Goal: Transaction & Acquisition: Subscribe to service/newsletter

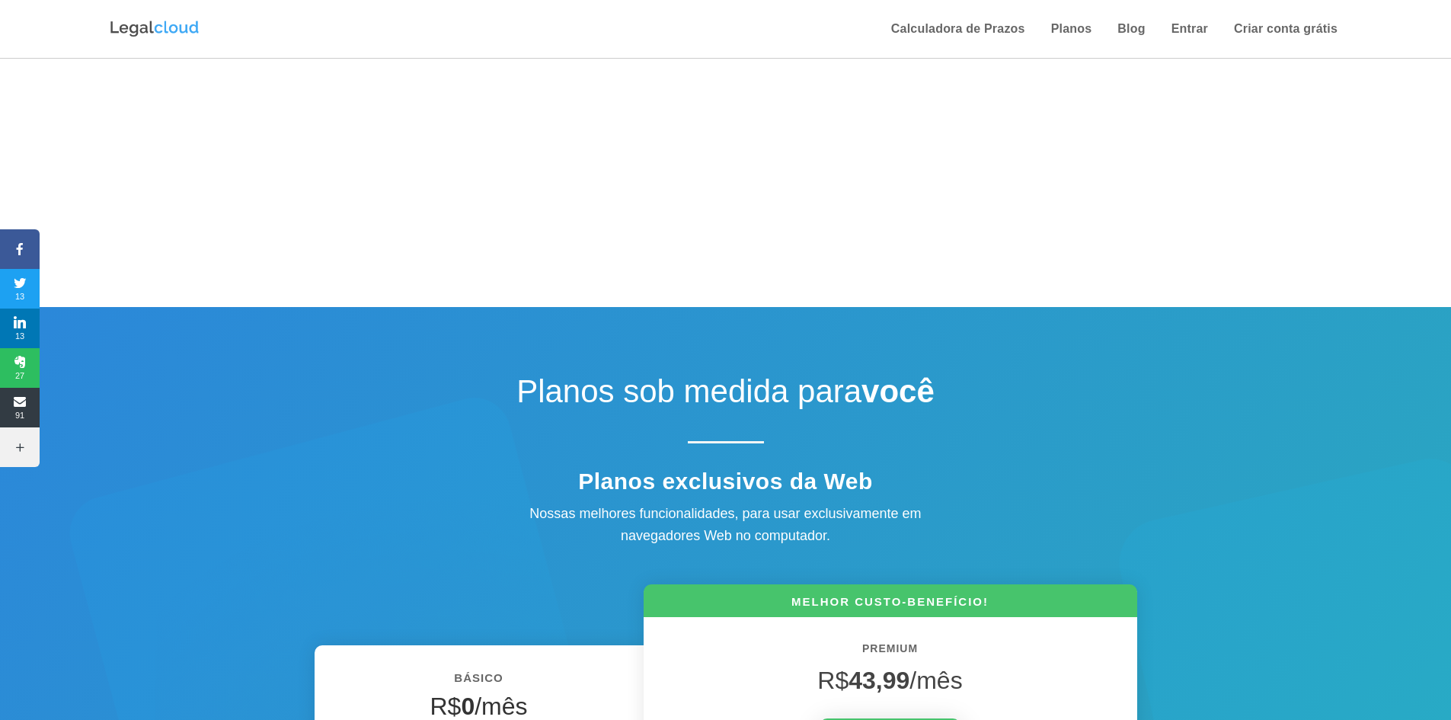
click at [121, 31] on img at bounding box center [154, 29] width 91 height 20
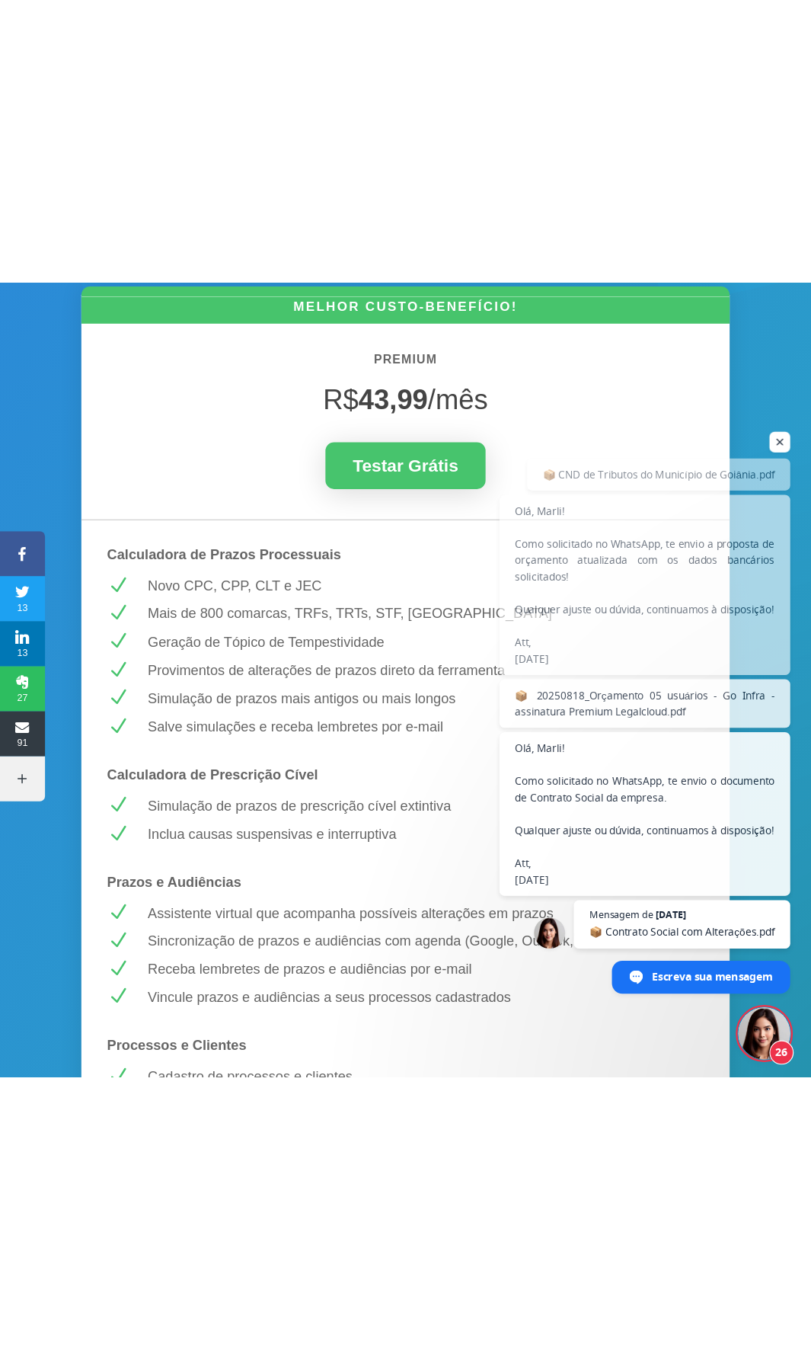
scroll to position [255, 0]
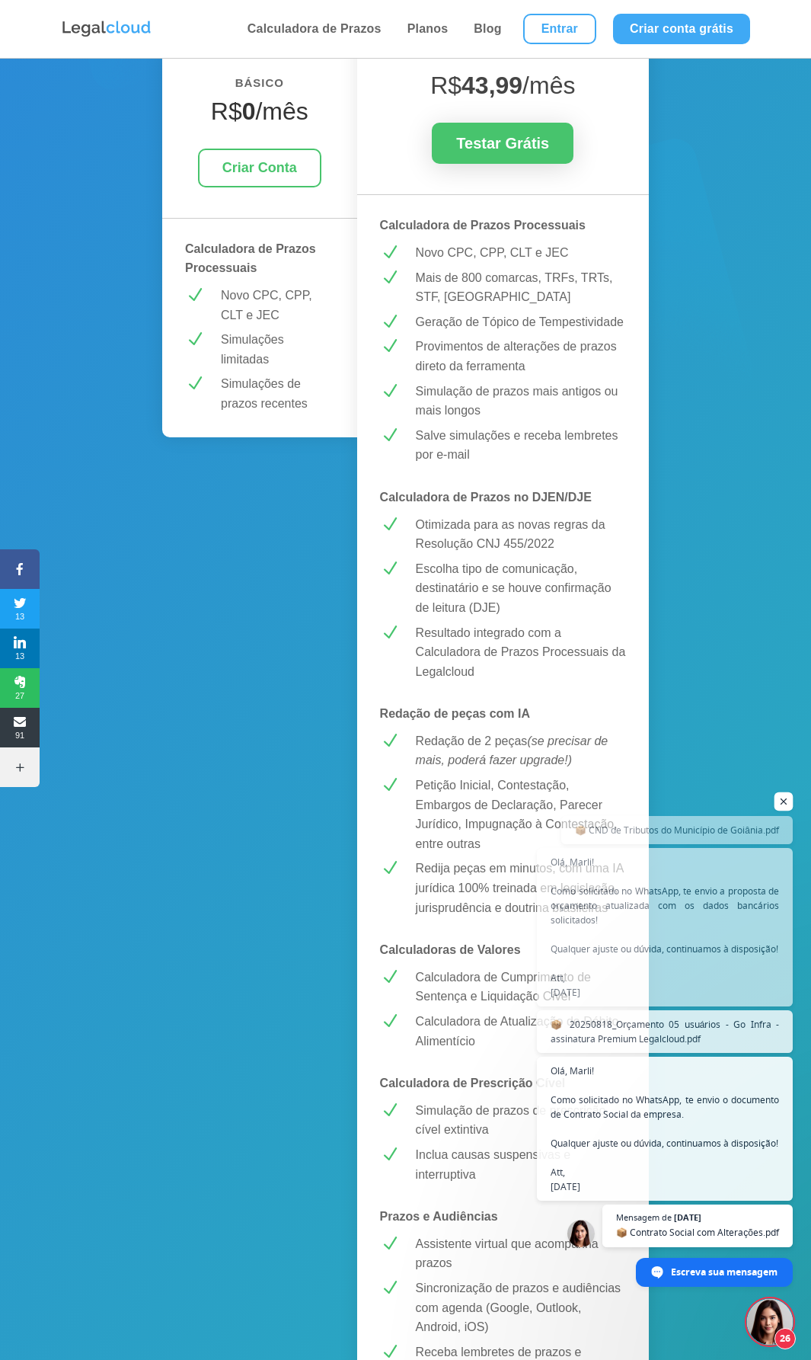
click at [785, 719] on span "Bate-papo aberto" at bounding box center [784, 801] width 19 height 19
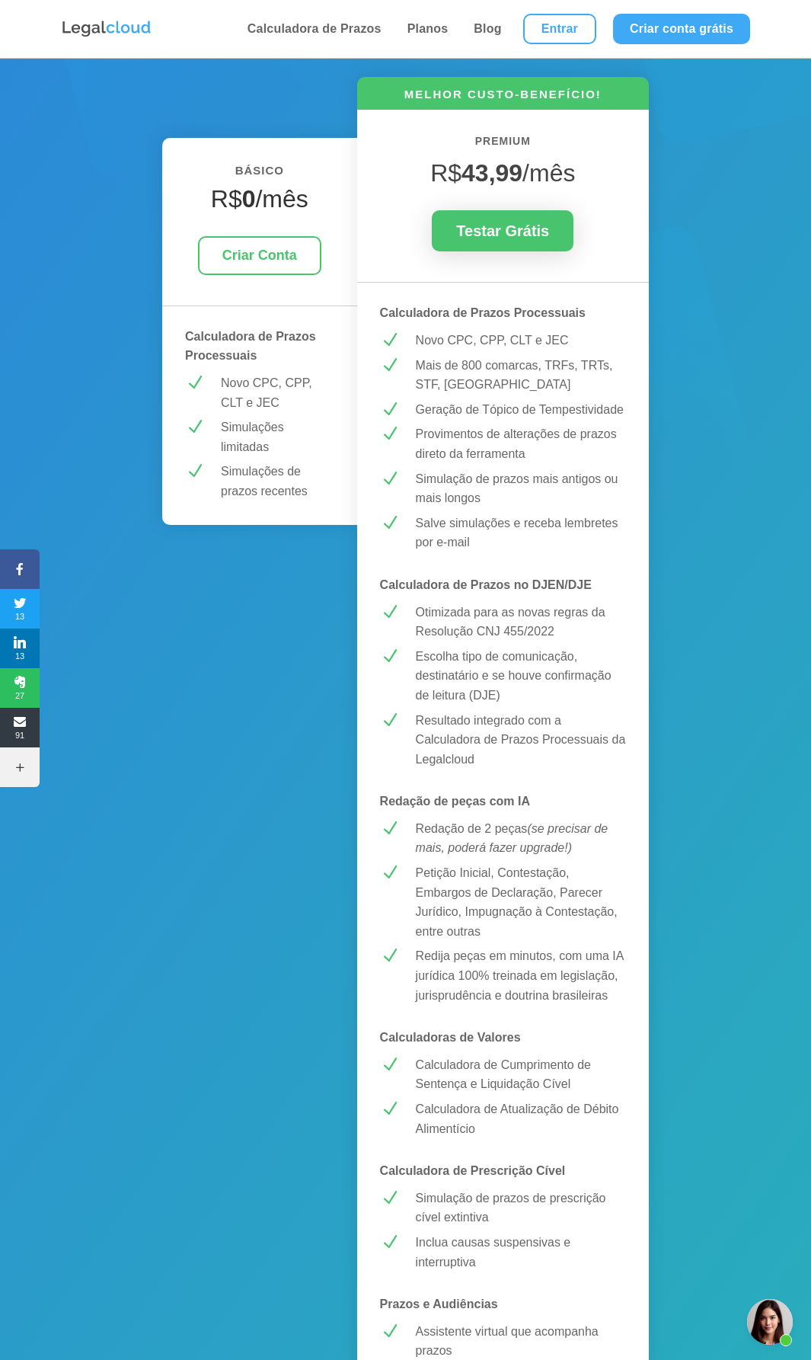
scroll to position [0, 0]
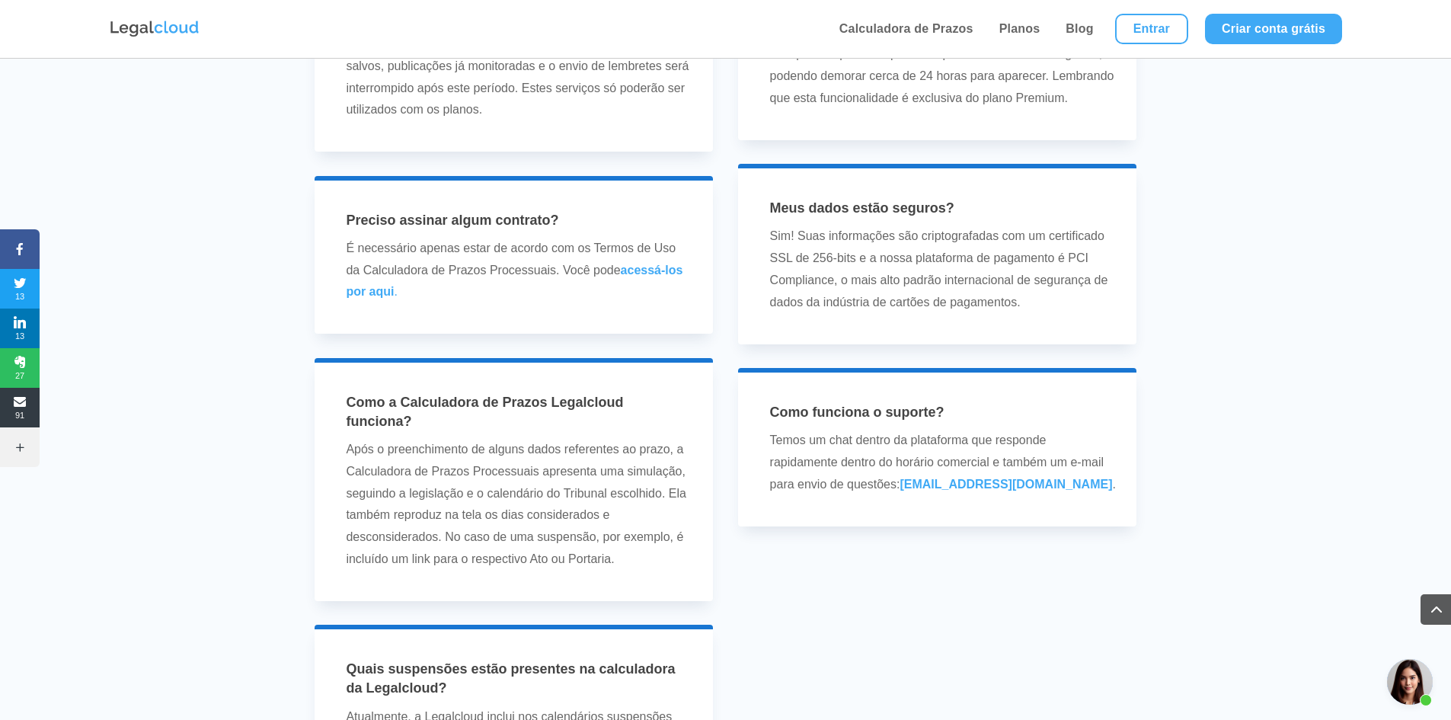
scroll to position [4342, 0]
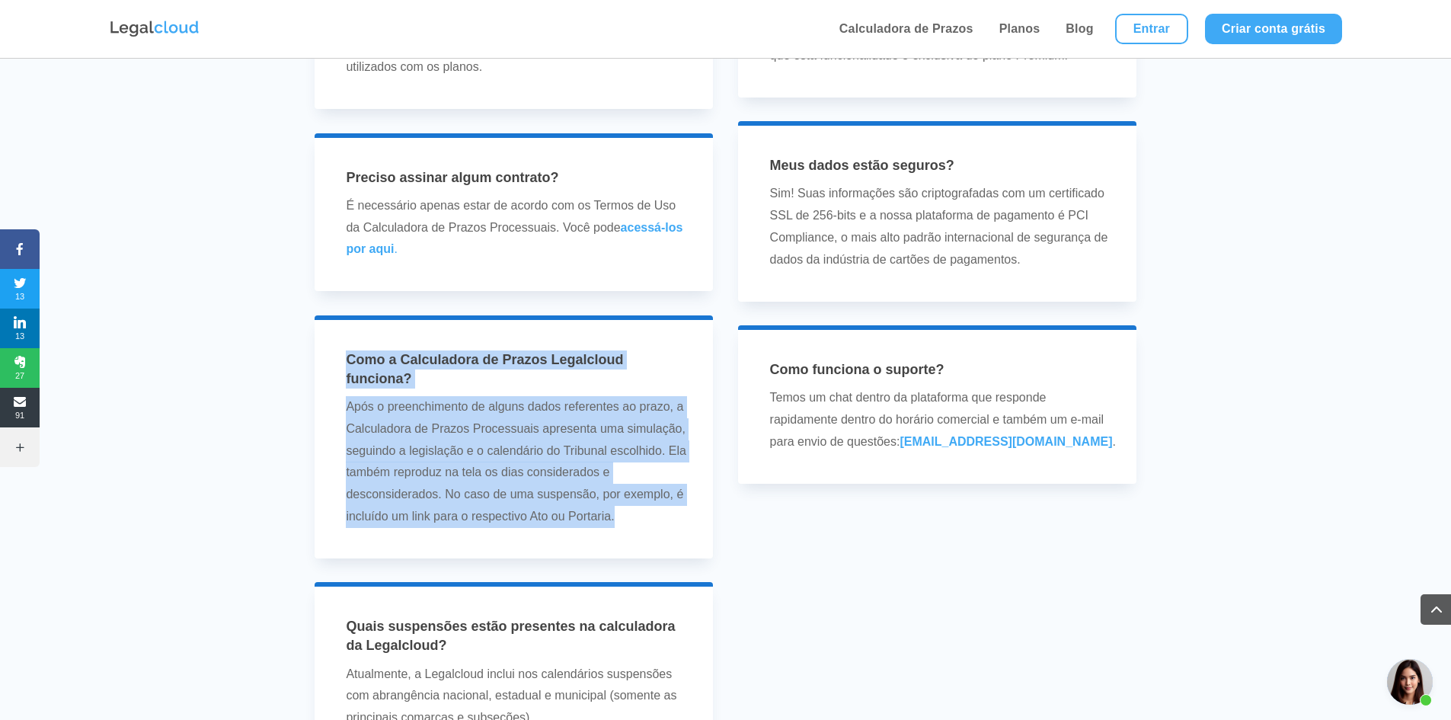
drag, startPoint x: 348, startPoint y: 359, endPoint x: 632, endPoint y: 520, distance: 326.5
click at [632, 520] on div "Como a Calculadora de Prazos Legalcloud funciona? Após o preenchimento de algun…" at bounding box center [513, 438] width 358 height 177
copy div "Como a Calculadora de Prazos Legalcloud funciona? Após o preenchimento de algun…"
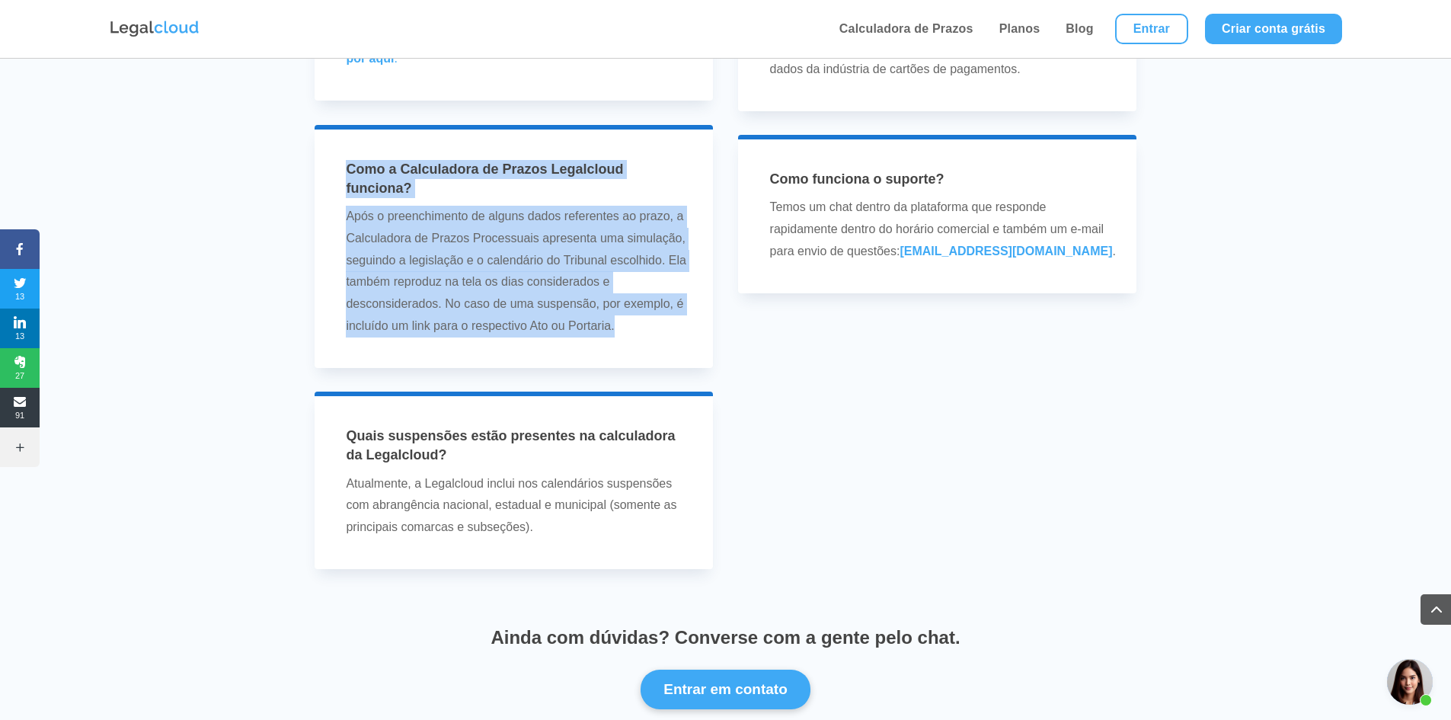
scroll to position [4571, 0]
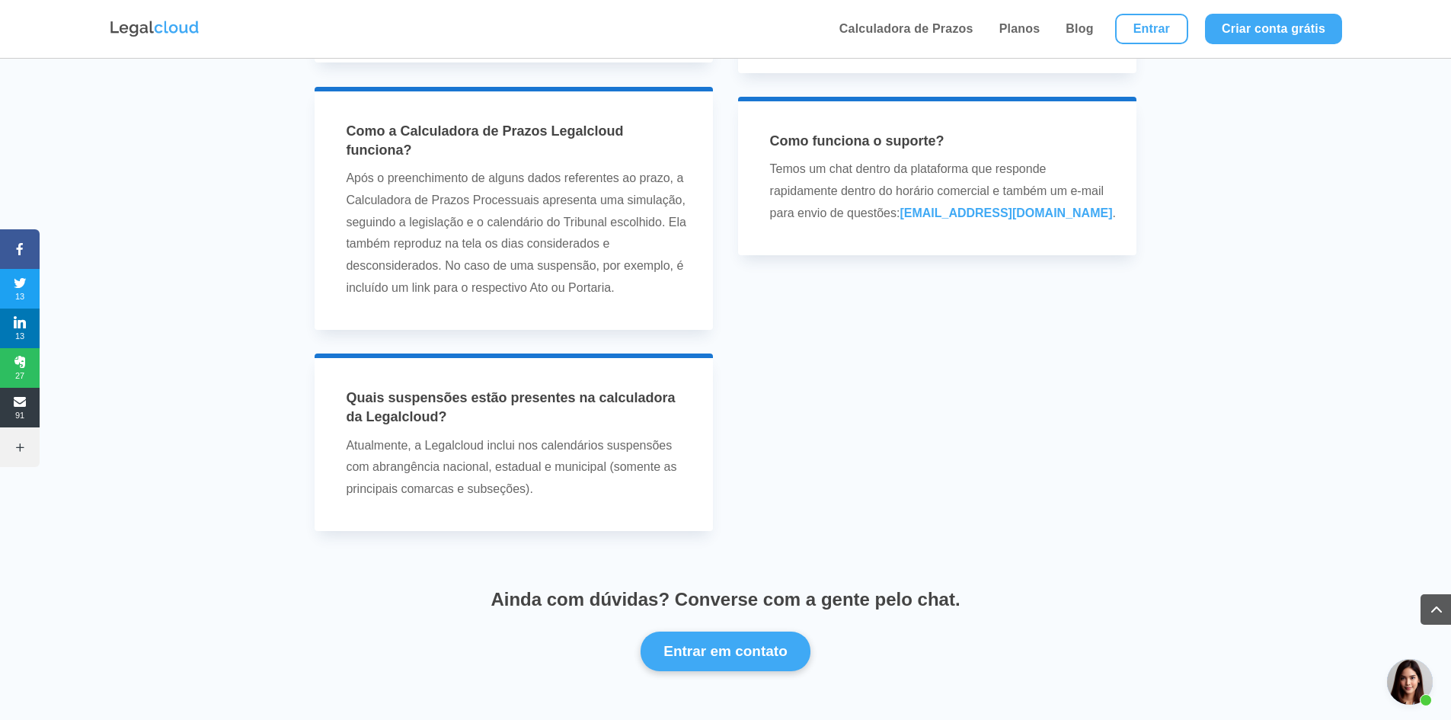
click at [372, 445] on p "Atualmente, a Legalcloud inclui nos calendários suspensões com abrangência naci…" at bounding box center [519, 468] width 347 height 66
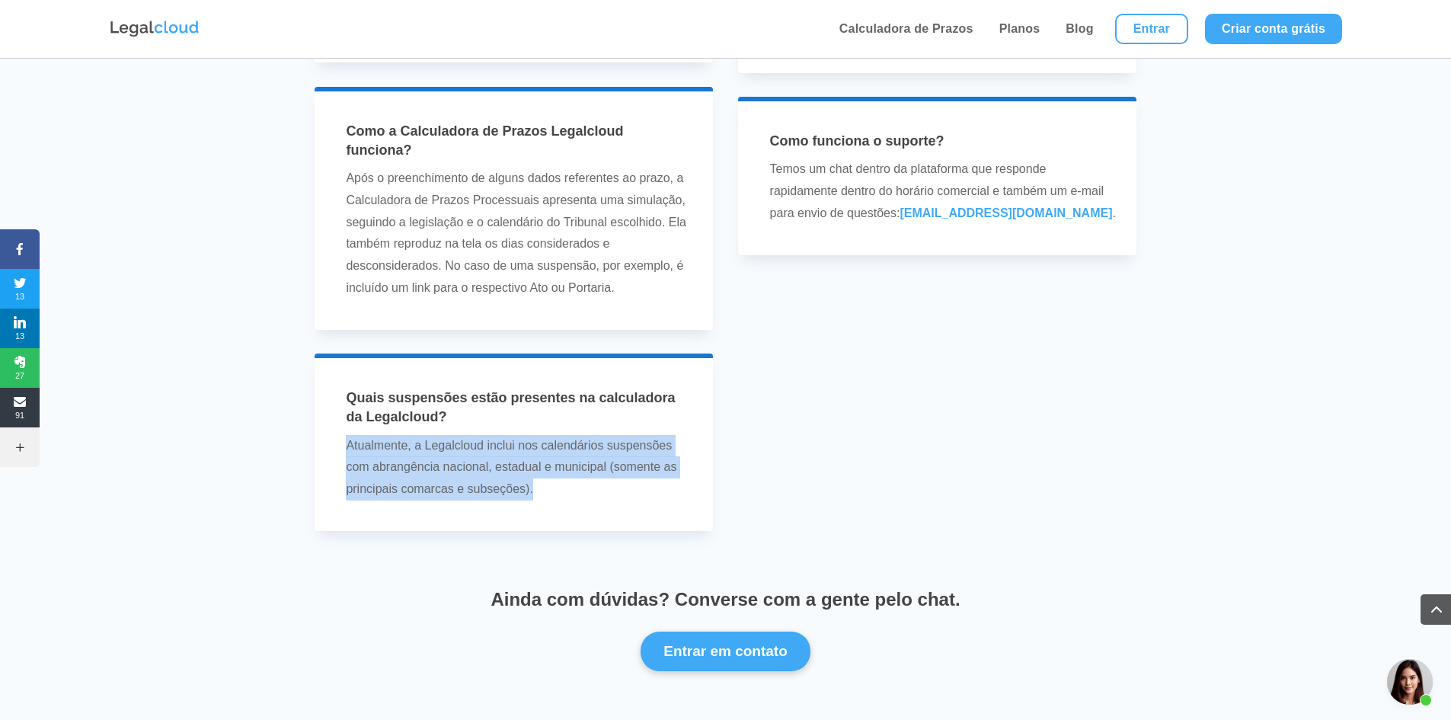
drag, startPoint x: 347, startPoint y: 449, endPoint x: 628, endPoint y: 485, distance: 284.1
click at [628, 485] on p "Atualmente, a Legalcloud inclui nos calendários suspensões com abrangência naci…" at bounding box center [519, 468] width 347 height 66
copy p "Atualmente, a Legalcloud inclui nos calendários suspensões com abrangência naci…"
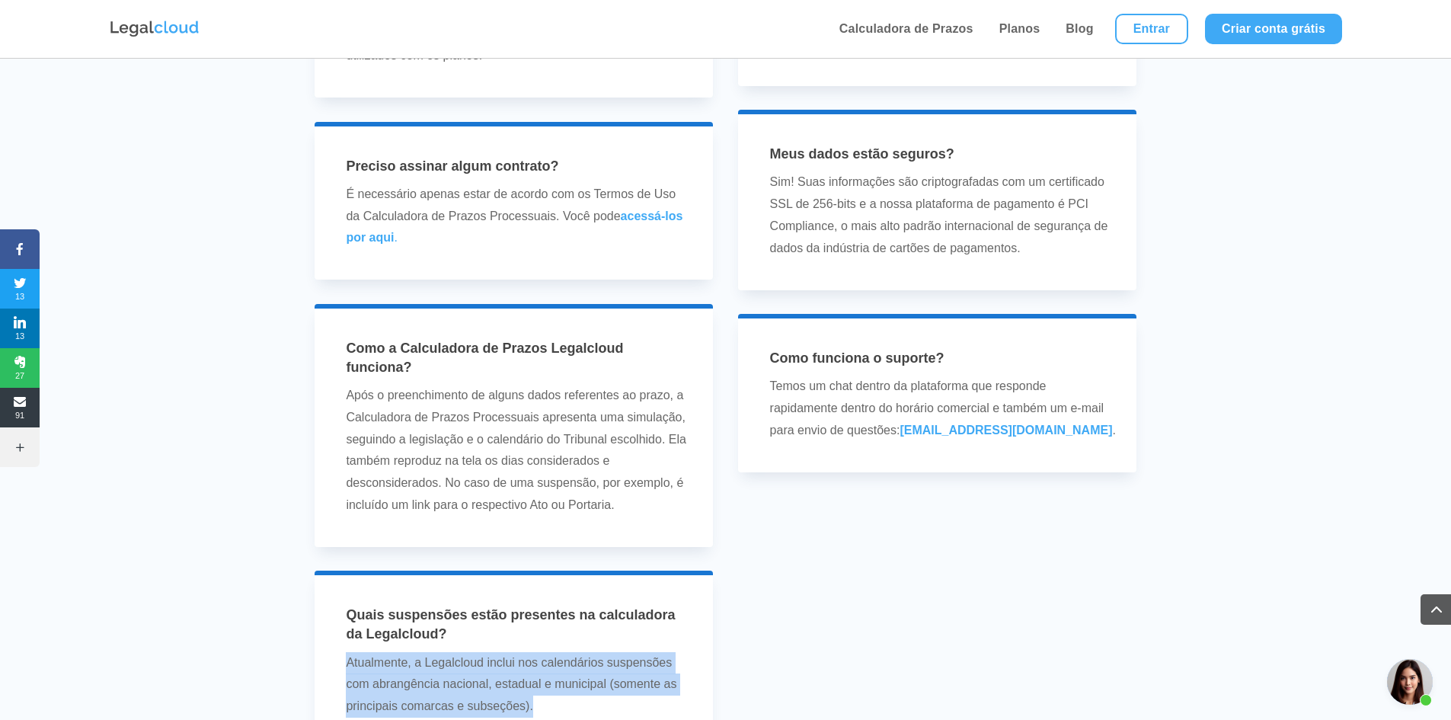
scroll to position [4342, 0]
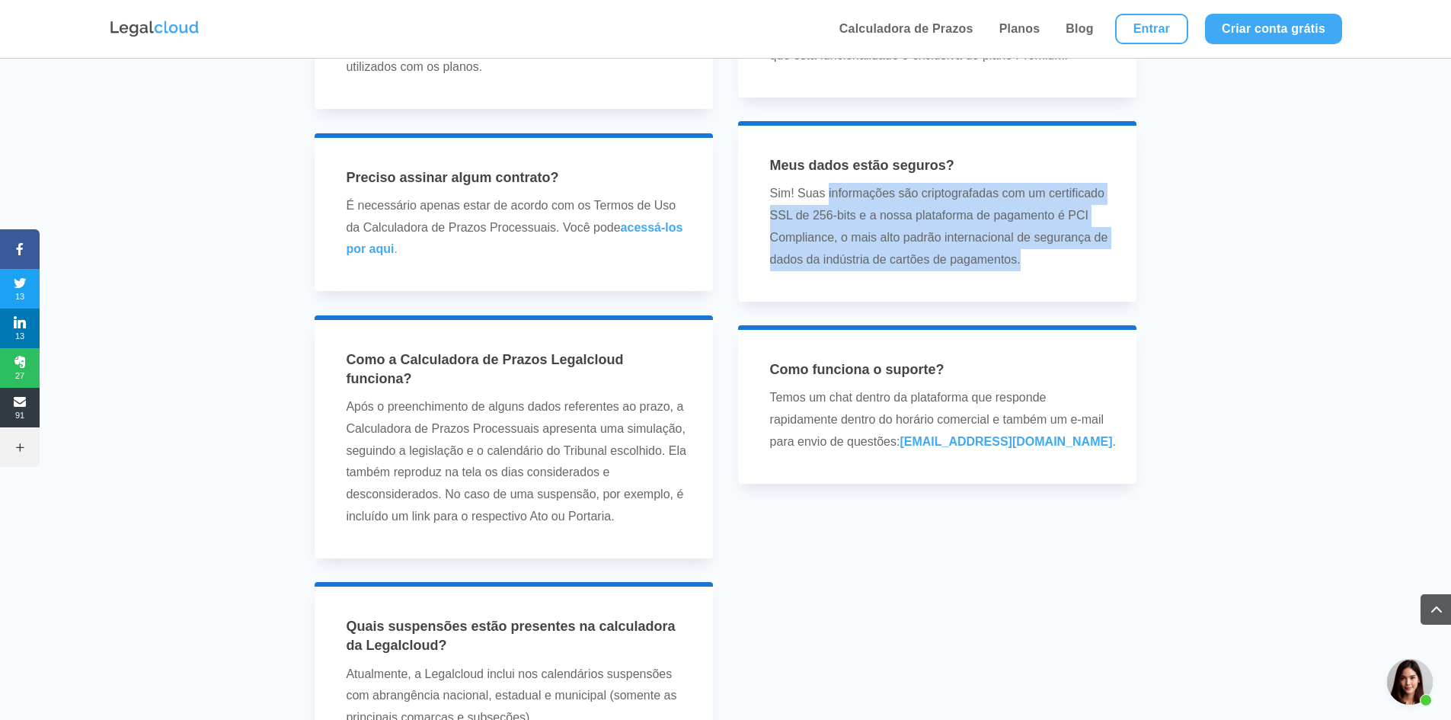
drag, startPoint x: 827, startPoint y: 215, endPoint x: 1076, endPoint y: 286, distance: 258.5
click at [1076, 270] on p "Sim! Suas informações são criptografadas com um certificado SSL de 256-bits e a…" at bounding box center [943, 227] width 347 height 88
copy p "informações são criptografadas com um certificado SSL de 256-bits e a nossa pla…"
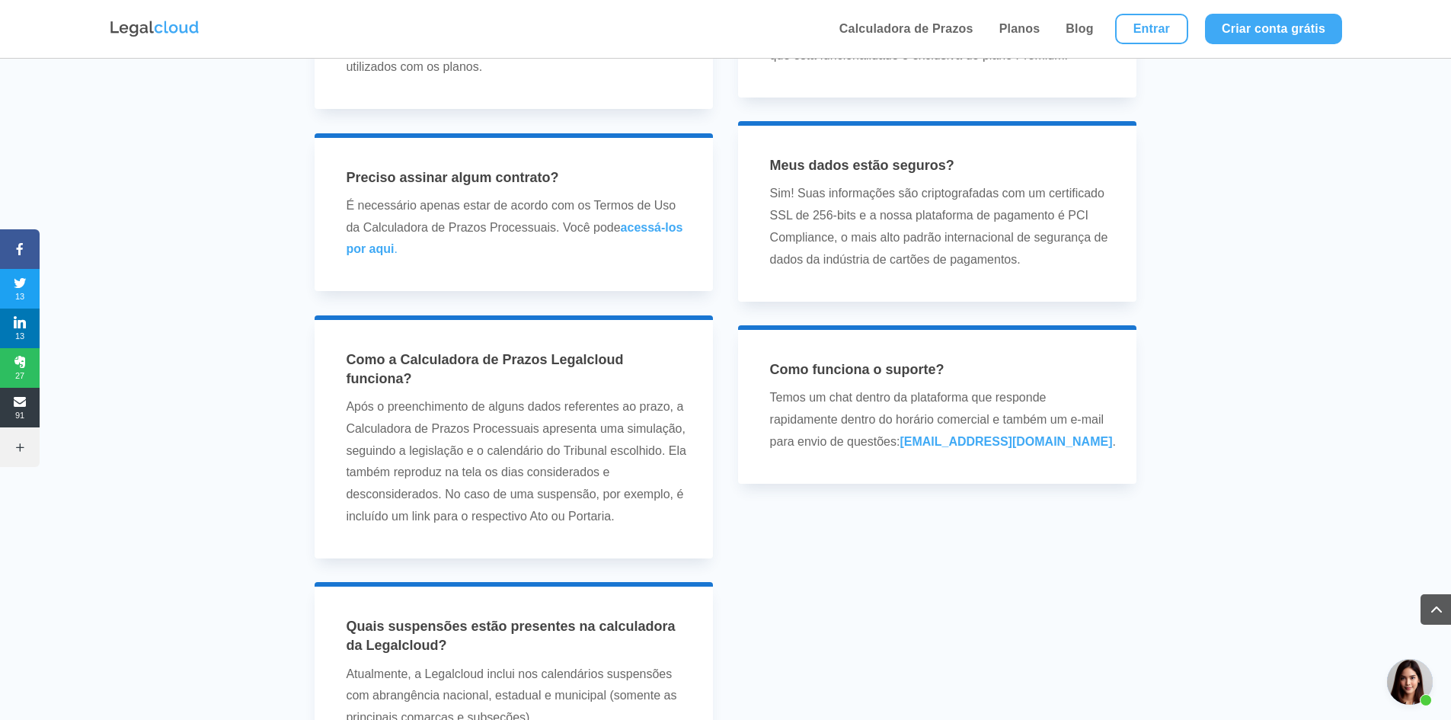
click at [793, 424] on p "Temos um chat dentro da plataforma que responde rapidamente dentro do horário c…" at bounding box center [943, 420] width 347 height 66
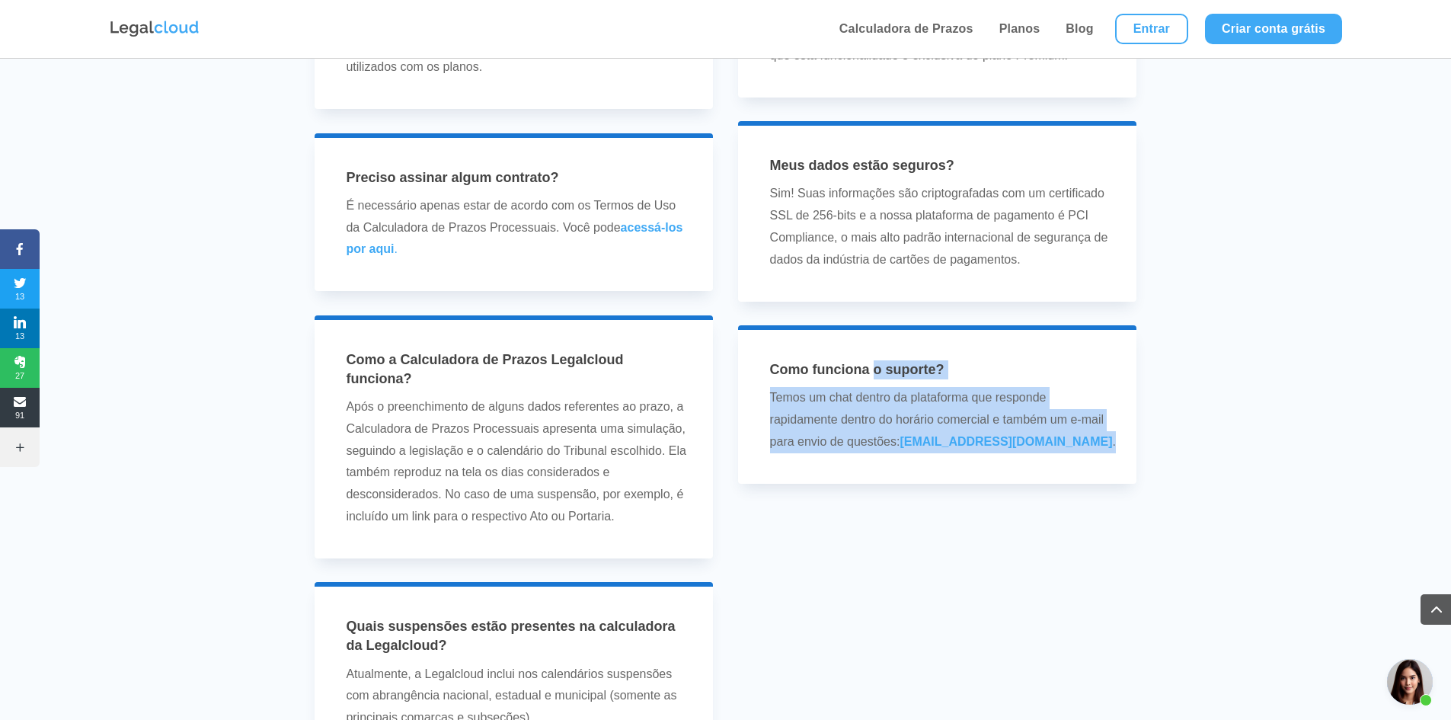
drag, startPoint x: 876, startPoint y: 389, endPoint x: 1084, endPoint y: 466, distance: 222.0
click at [1084, 453] on div "Como funciona o suporte? Temos um chat dentro da plataforma que responde rapida…" at bounding box center [938, 406] width 358 height 93
copy div "o suporte? Temos um chat dentro da plataforma que responde rapidamente dentro d…"
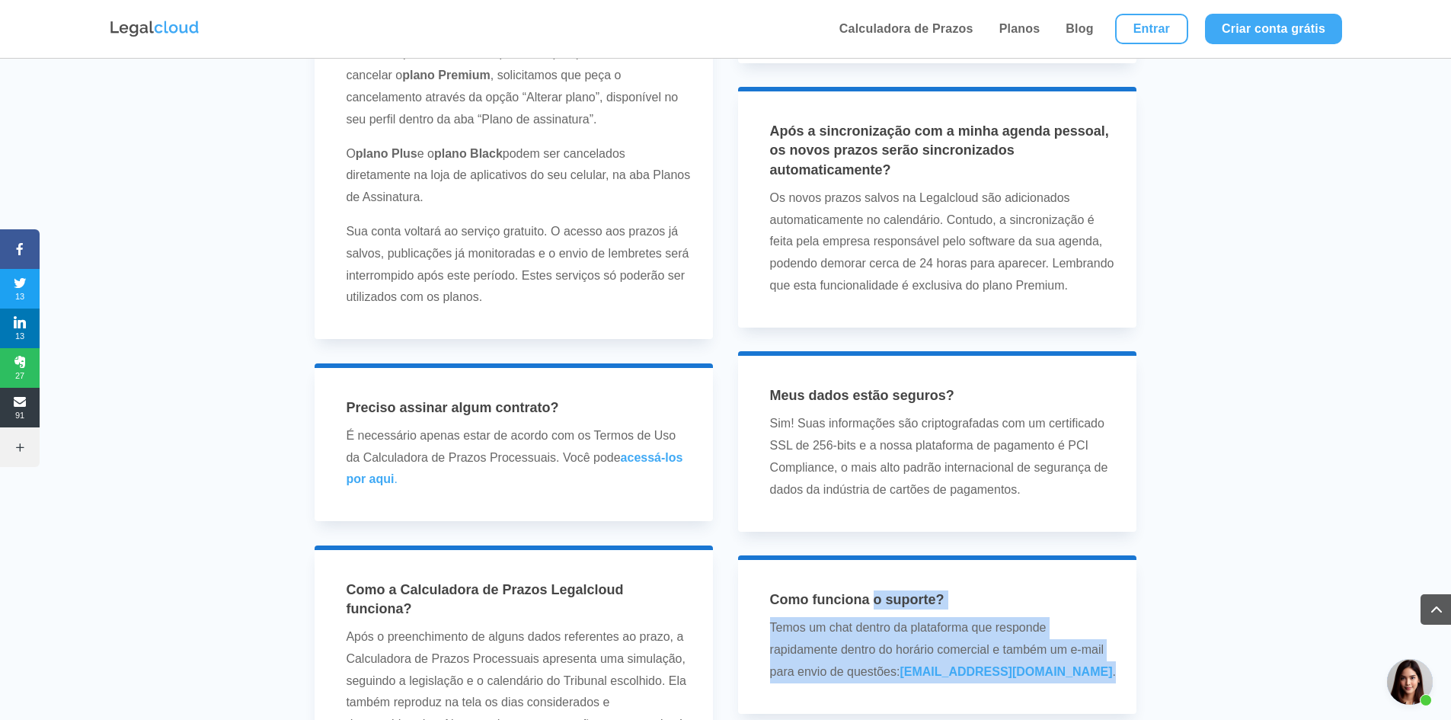
scroll to position [4114, 0]
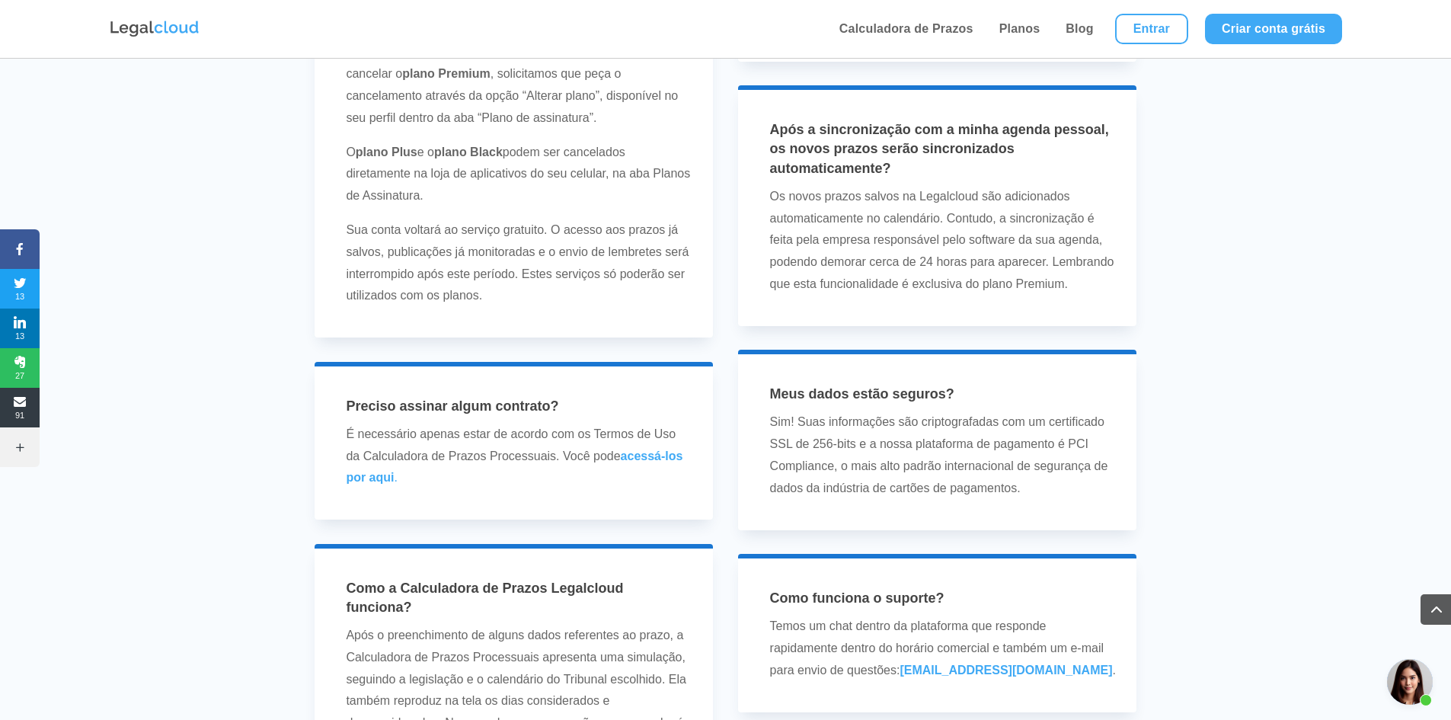
click at [772, 215] on p "Os novos prazos salvos na Legalcloud são adicionados automaticamente no calendá…" at bounding box center [943, 241] width 347 height 110
click at [903, 236] on p "Os novos prazos salvos na Legalcloud são adicionados automaticamente no calendá…" at bounding box center [943, 241] width 347 height 110
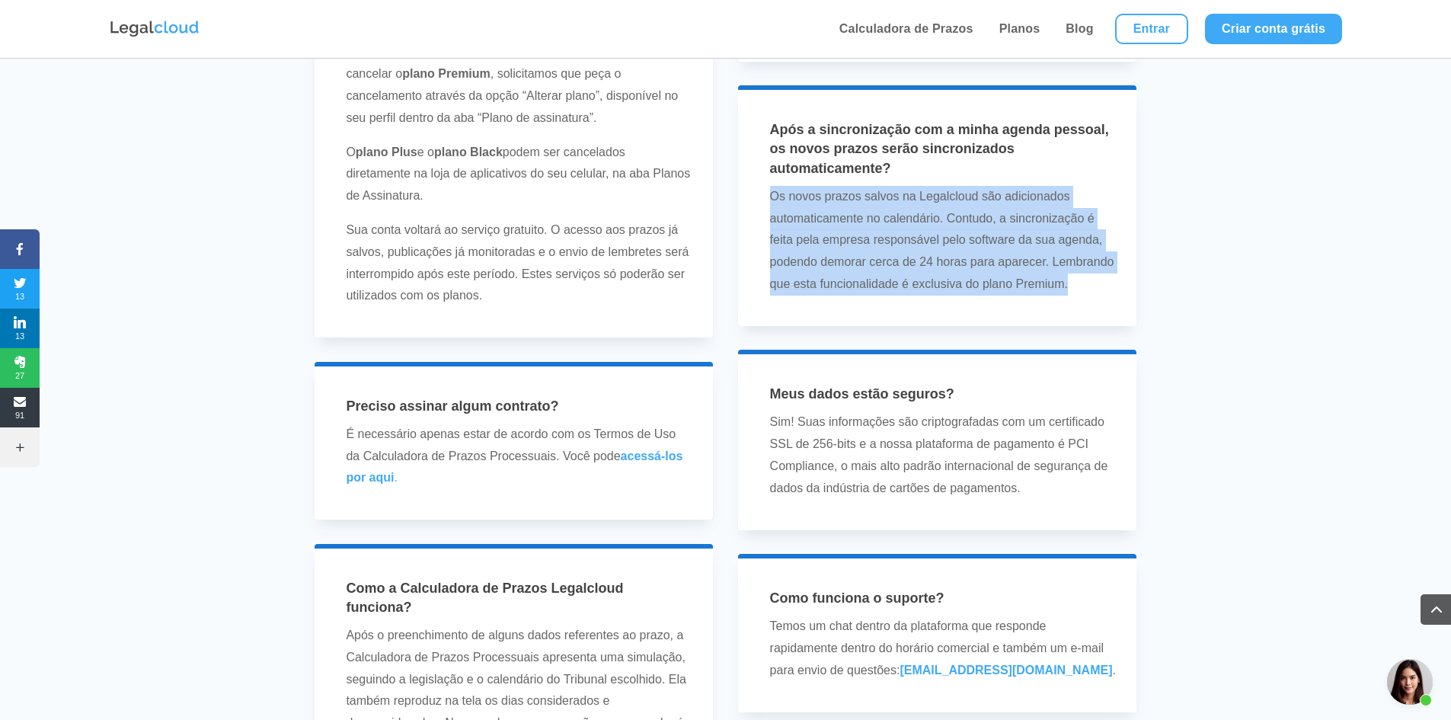
drag, startPoint x: 773, startPoint y: 218, endPoint x: 1072, endPoint y: 311, distance: 312.8
click at [1072, 296] on p "Os novos prazos salvos na Legalcloud são adicionados automaticamente no calendá…" at bounding box center [943, 241] width 347 height 110
copy p "Os novos prazos salvos na Legalcloud são adicionados automaticamente no calendá…"
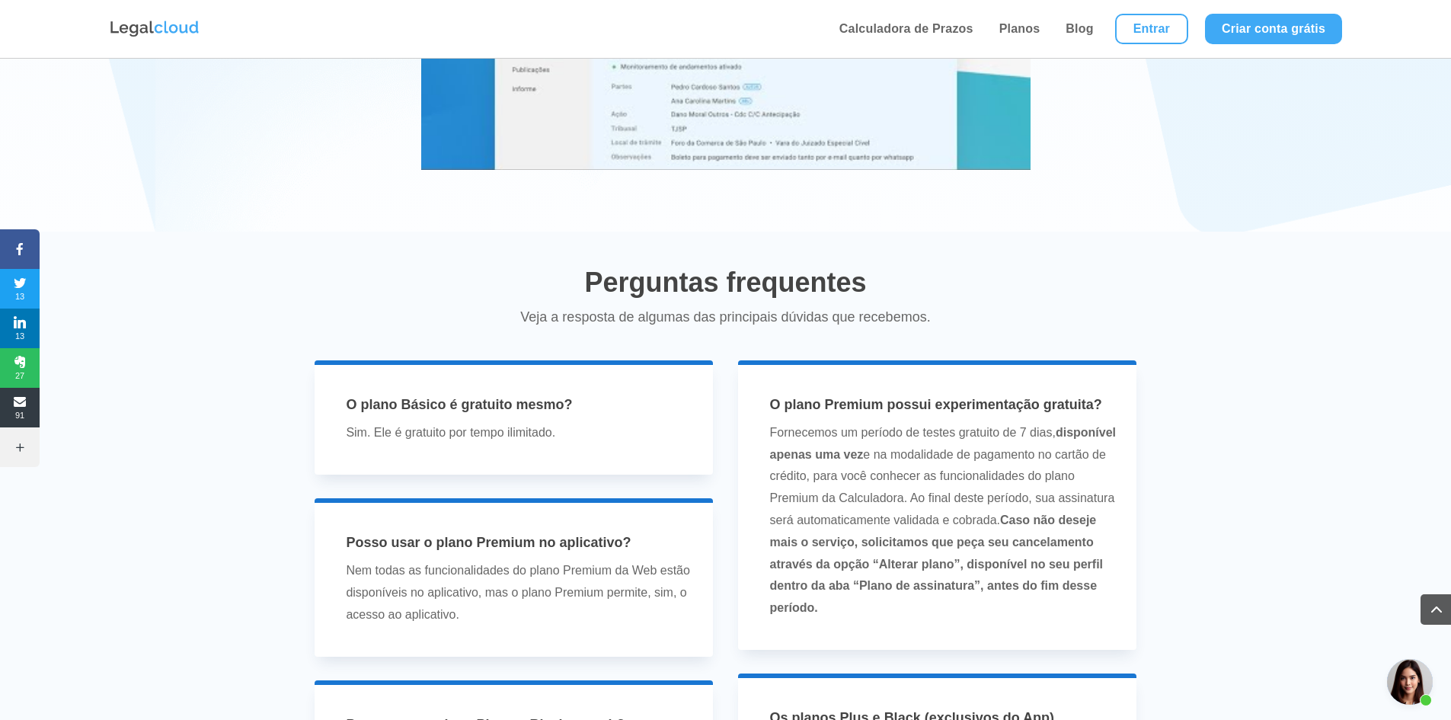
scroll to position [2819, 0]
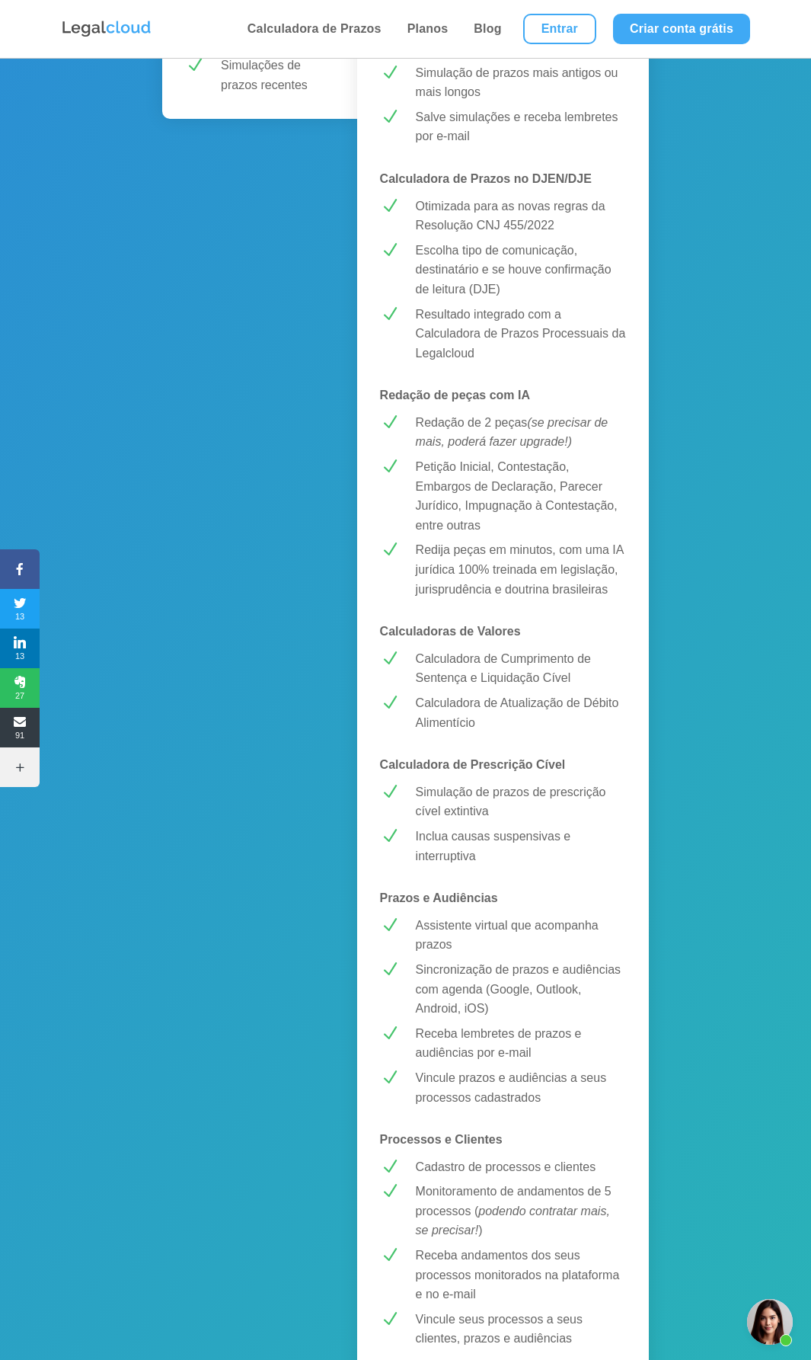
scroll to position [609, 0]
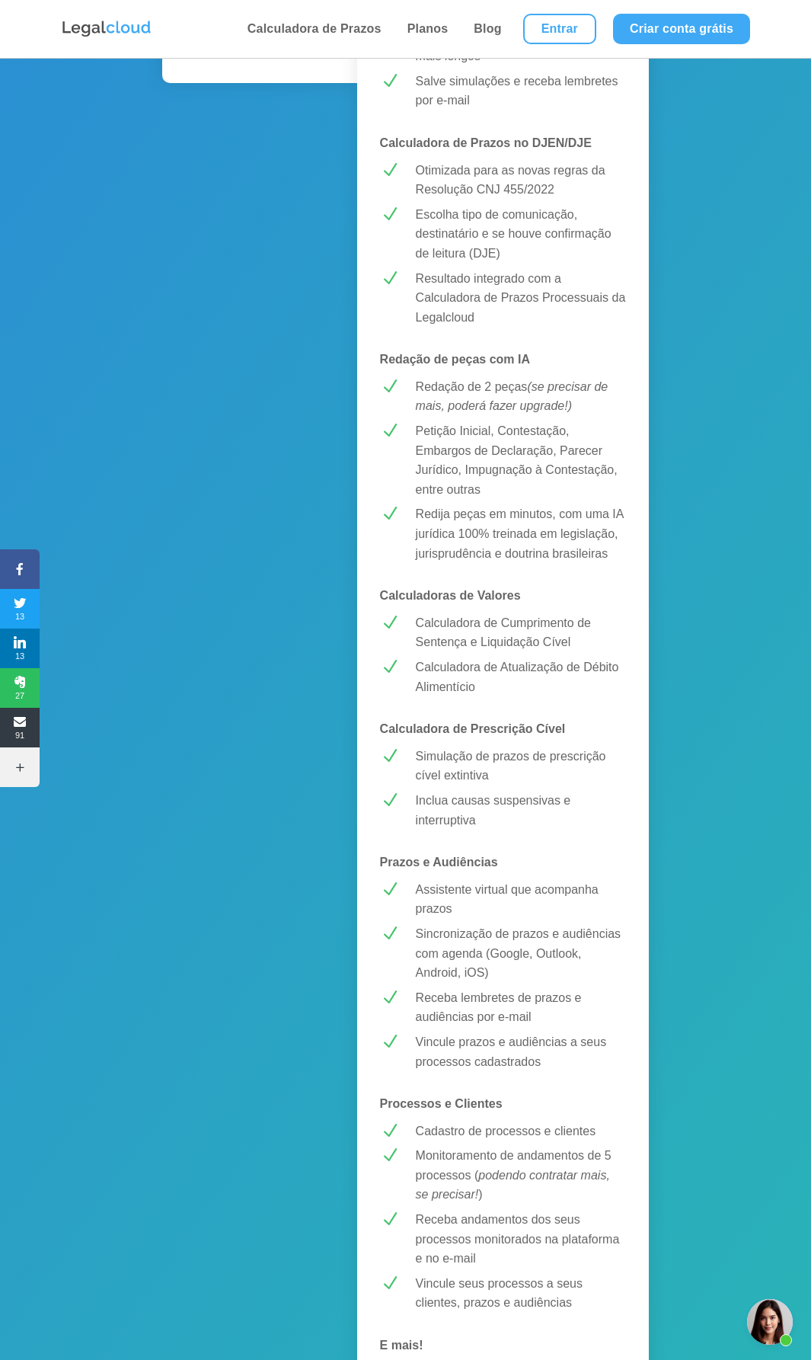
click at [468, 763] on p "Simulação de prazos de prescrição cível extintiva" at bounding box center [521, 766] width 210 height 39
click at [435, 907] on p "Assistente virtual que acompanha prazos" at bounding box center [521, 899] width 210 height 39
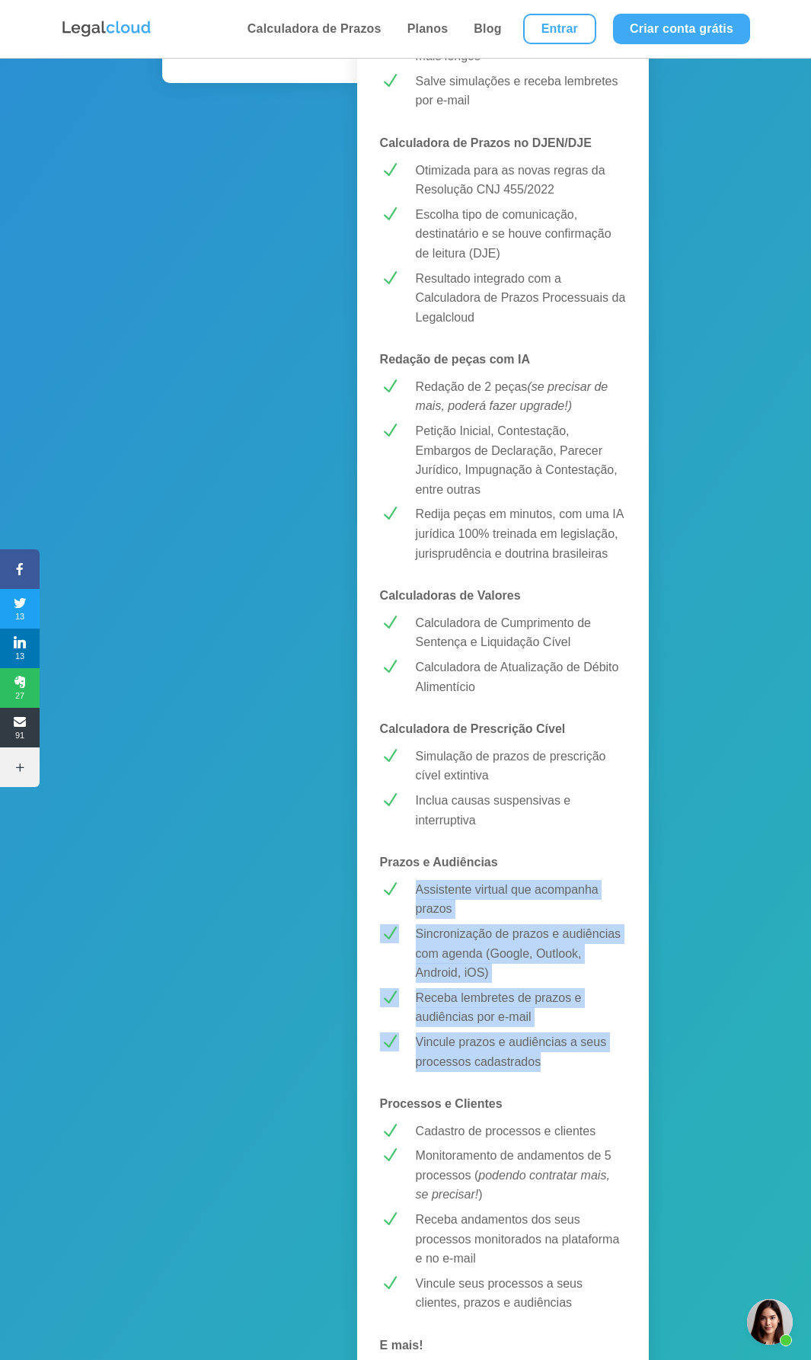
drag, startPoint x: 417, startPoint y: 889, endPoint x: 548, endPoint y: 1054, distance: 210.9
click at [548, 1054] on div "MELHOR CUSTO-BENEFÍCIO! PREMIUM R$ 43,99 /mês Testar Grátis Calculadora de Praz…" at bounding box center [503, 663] width 292 height 2057
click at [478, 892] on p "Assistente virtual que acompanha prazos" at bounding box center [521, 899] width 210 height 39
drag, startPoint x: 381, startPoint y: 860, endPoint x: 549, endPoint y: 1065, distance: 265.2
click at [549, 1065] on div "MELHOR CUSTO-BENEFÍCIO! PREMIUM R$ 43,99 /mês Testar Grátis Calculadora de Praz…" at bounding box center [503, 663] width 292 height 2057
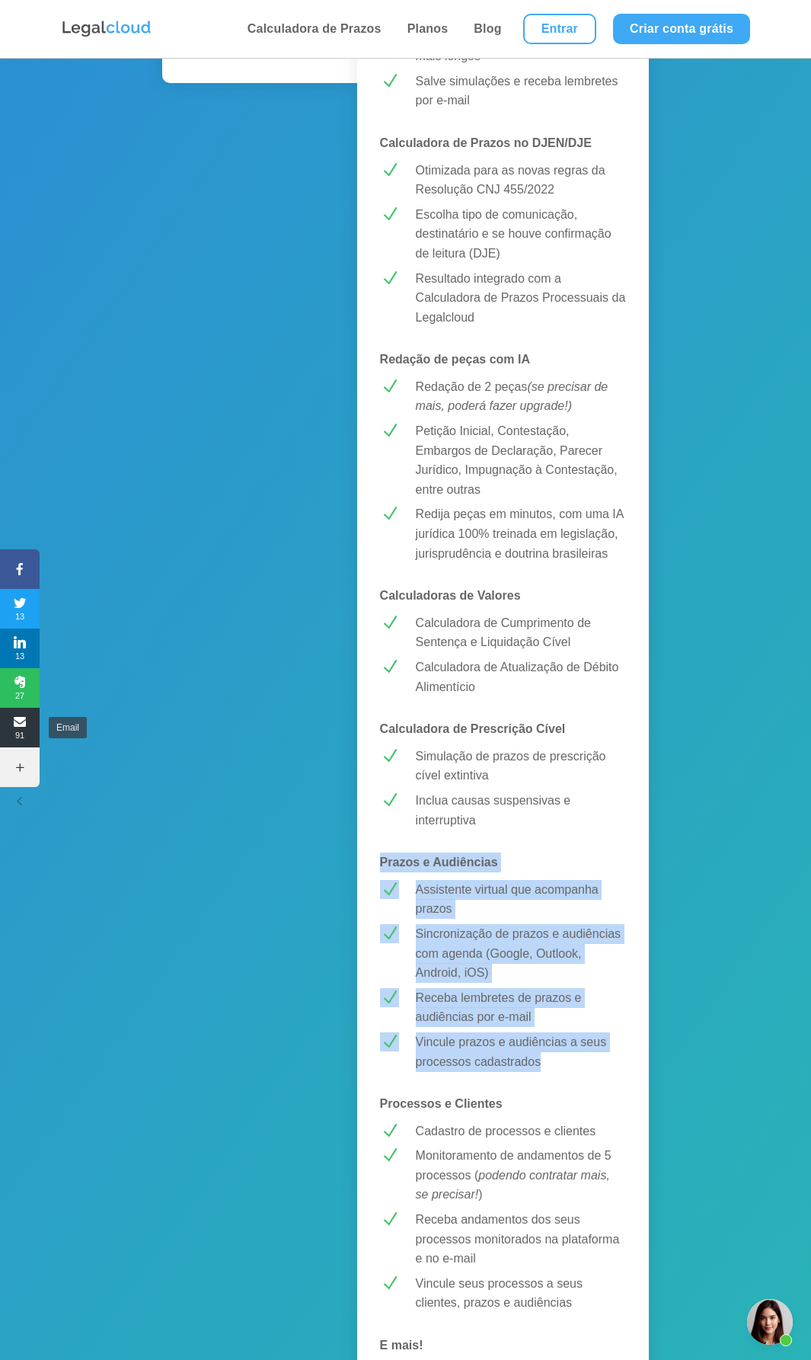
copy div "Prazos e Audiências N Assistente virtual que acompanha prazos N Sincronização d…"
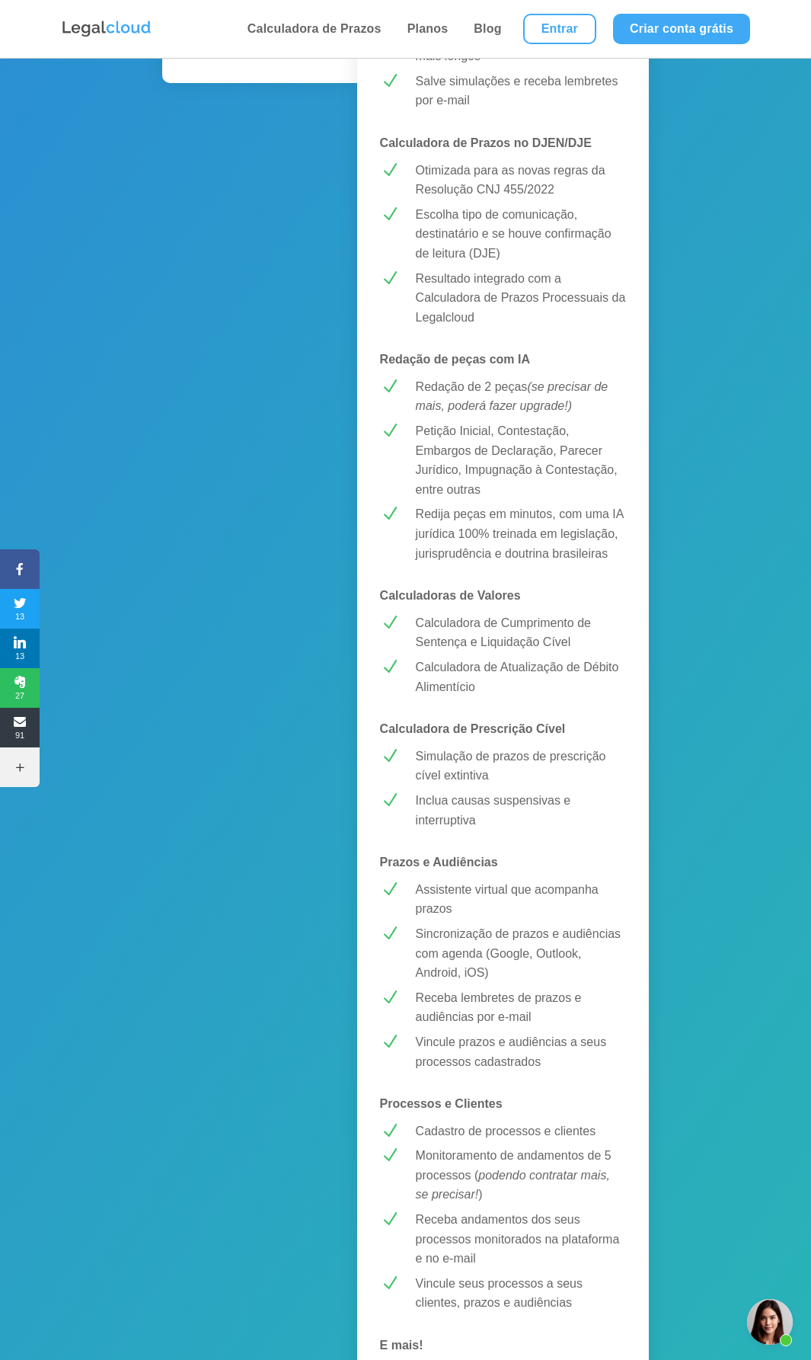
click at [459, 763] on p "Simulação de prazos de prescrição cível extintiva" at bounding box center [521, 766] width 210 height 39
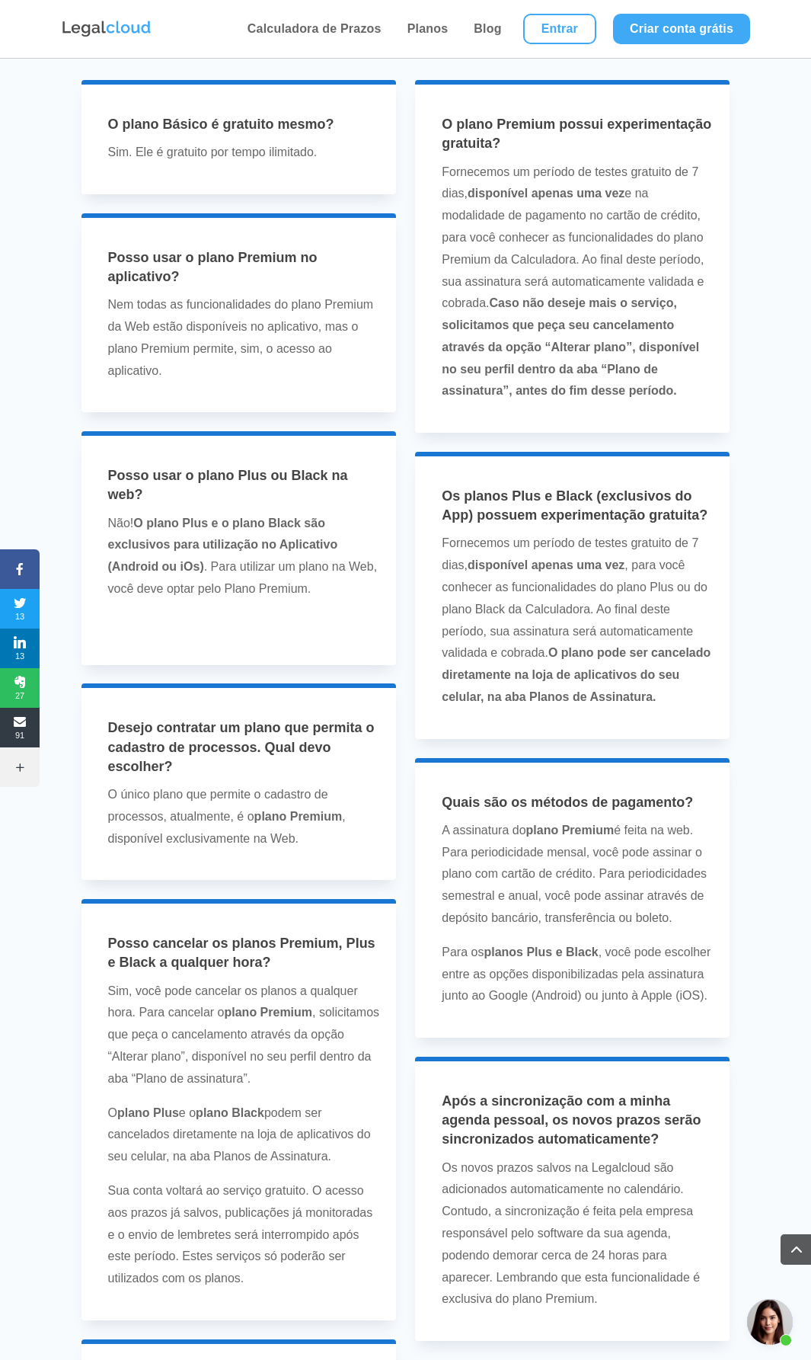
scroll to position [3809, 0]
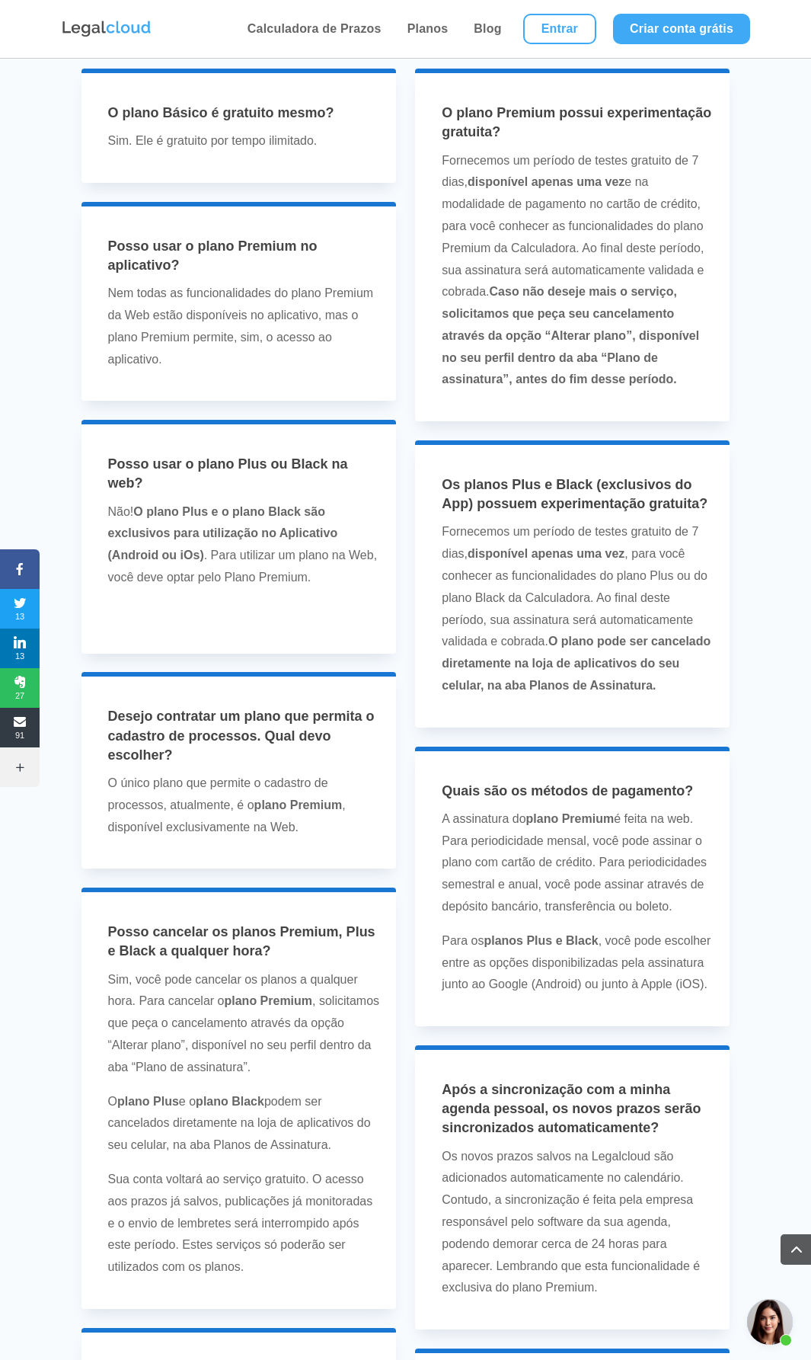
drag, startPoint x: 350, startPoint y: 355, endPoint x: 323, endPoint y: 219, distance: 138.3
click at [350, 353] on p "Nem todas as funcionalidades do plano Premium da Web estão disponíveis no aplic…" at bounding box center [244, 327] width 273 height 88
